Goal: Find specific page/section: Find specific page/section

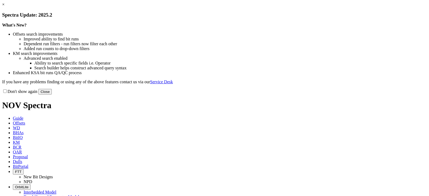
click at [5, 7] on link "×" at bounding box center [3, 4] width 2 height 5
click at [52, 95] on button "Close" at bounding box center [44, 92] width 13 height 6
